Goal: Task Accomplishment & Management: Use online tool/utility

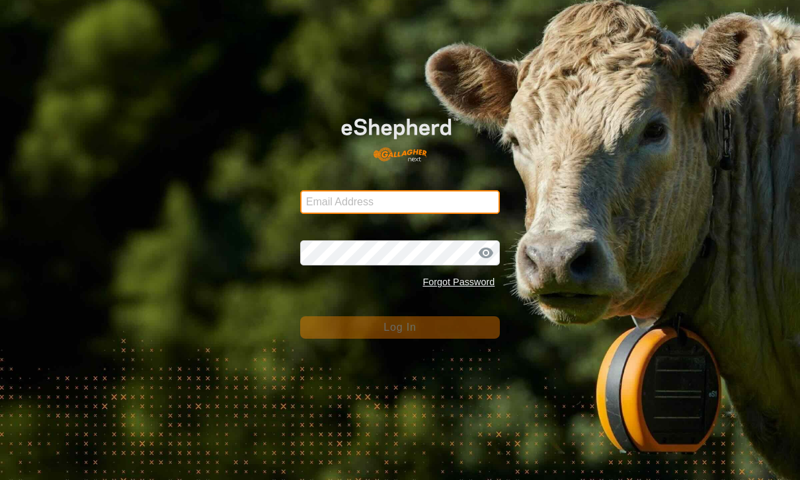
click at [476, 201] on input "Email Address" at bounding box center [400, 202] width 200 height 24
type input "[PERSON_NAME][EMAIL_ADDRESS][PERSON_NAME][DOMAIN_NAME]"
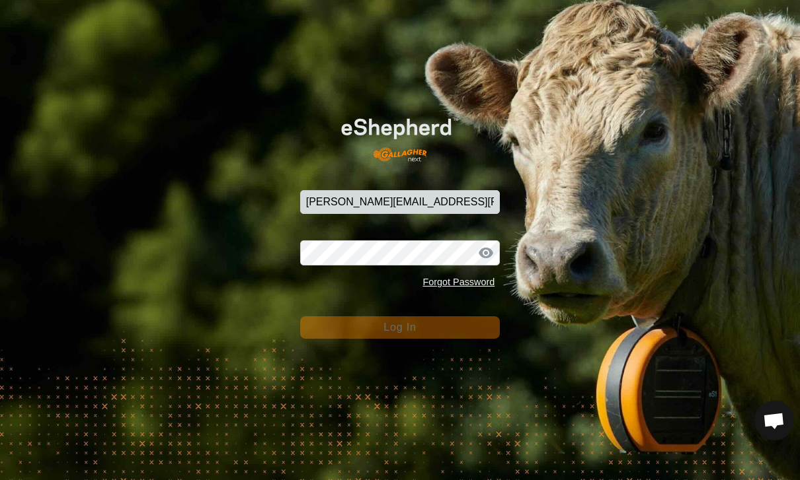
click at [400, 327] on button "Log In" at bounding box center [400, 328] width 200 height 22
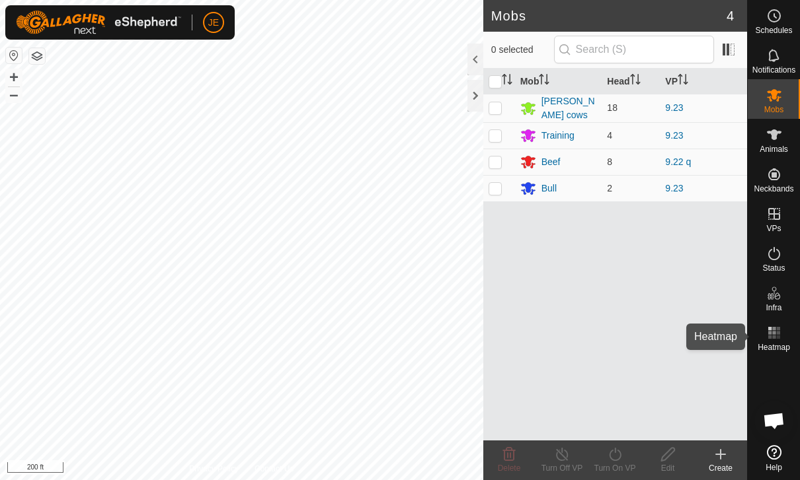
click at [780, 334] on icon at bounding box center [774, 333] width 16 height 16
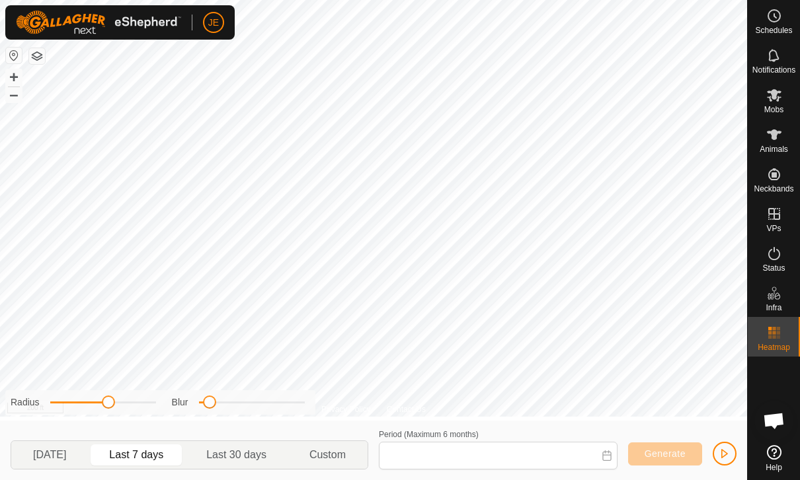
type input "[DATE] - [DATE]"
click at [724, 453] on span "button" at bounding box center [724, 454] width 11 height 11
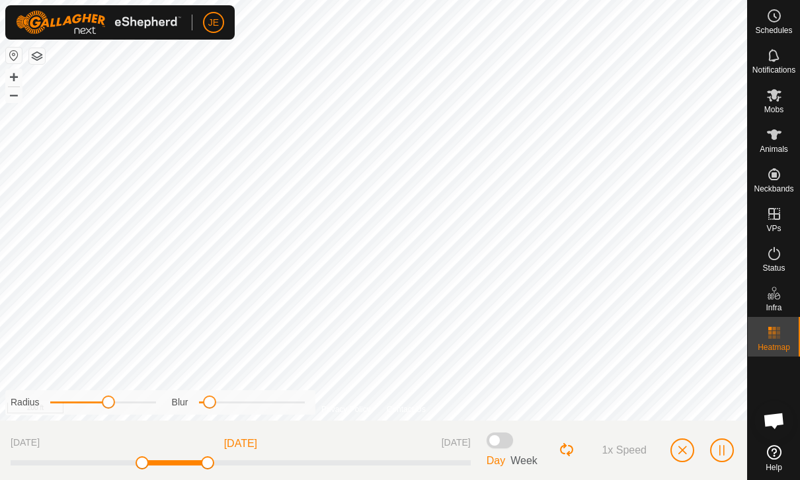
click at [674, 461] on div "1x Speed" at bounding box center [647, 450] width 178 height 38
click at [687, 445] on button "button" at bounding box center [682, 451] width 24 height 24
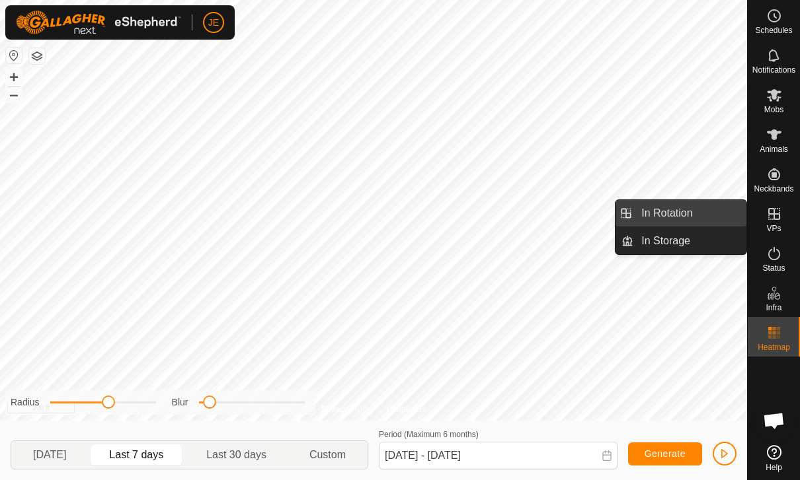
click at [689, 213] on span "In Rotation" at bounding box center [666, 214] width 51 height 16
